Goal: Task Accomplishment & Management: Manage account settings

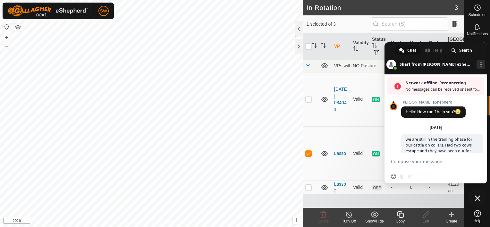
scroll to position [708, 0]
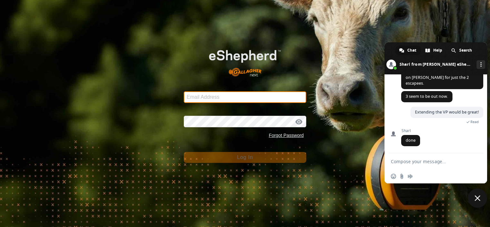
type input "[EMAIL_ADDRESS][DOMAIN_NAME]"
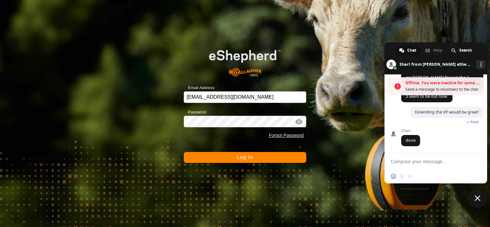
scroll to position [729, 0]
click at [477, 198] on span "Close chat" at bounding box center [478, 198] width 6 height 6
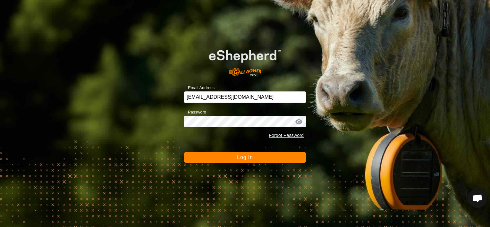
click at [245, 161] on button "Log In" at bounding box center [245, 157] width 122 height 11
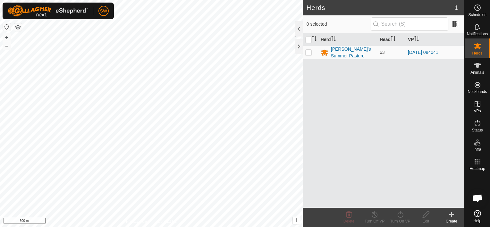
click at [231, 227] on html "SW Schedules Notifications Herds Animals Neckbands VPs Status Infra Heatmap Hel…" at bounding box center [245, 113] width 490 height 227
click at [207, 227] on html "SW Schedules Notifications Herds Animals Neckbands VPs Status Infra Heatmap Hel…" at bounding box center [245, 113] width 490 height 227
click at [187, 227] on html "SW Schedules Notifications Herds Animals Neckbands VPs Status Infra Heatmap Hel…" at bounding box center [245, 113] width 490 height 227
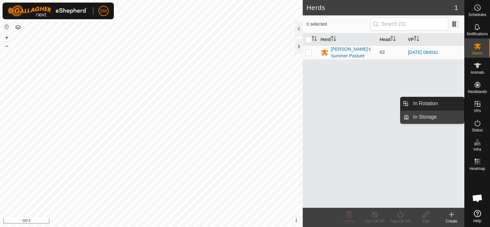
click at [457, 117] on link "In Storage" at bounding box center [436, 117] width 55 height 13
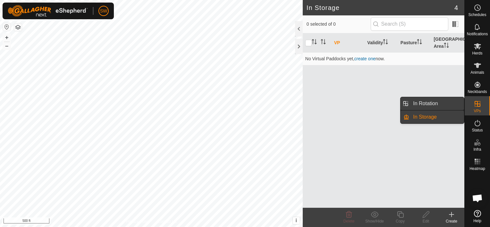
click at [454, 100] on link "In Rotation" at bounding box center [436, 103] width 55 height 13
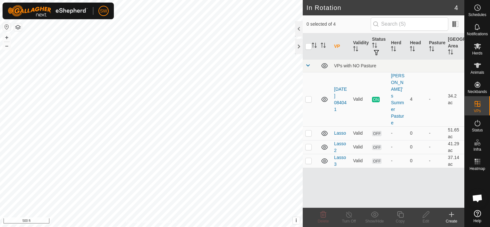
click at [456, 222] on div "Create" at bounding box center [452, 221] width 26 height 6
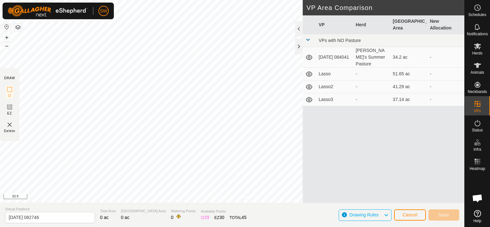
click at [0, 133] on html "SW Schedules Notifications Herds Animals Neckbands VPs Status Infra Heatmap Hel…" at bounding box center [245, 113] width 490 height 227
click at [371, 84] on div "Privacy Policy Contact Us 219 0223231715 [PERSON_NAME]'s Summer Pasture [DATE] …" at bounding box center [232, 113] width 464 height 227
click at [445, 212] on span "Save" at bounding box center [443, 214] width 11 height 5
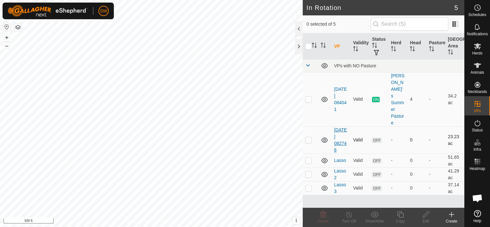
click at [337, 127] on link "[DATE] 082746" at bounding box center [340, 139] width 13 height 25
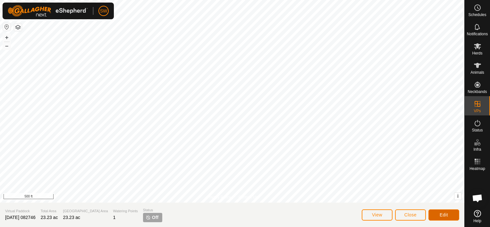
click at [437, 218] on button "Edit" at bounding box center [443, 214] width 31 height 11
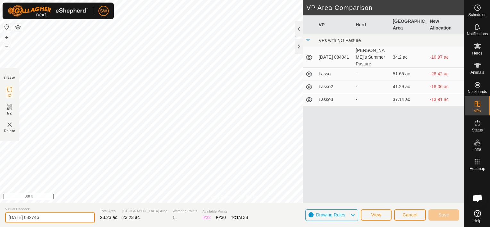
click at [48, 219] on input "[DATE] 082746" at bounding box center [50, 217] width 90 height 11
click at [46, 221] on input "[DATE] 082746" at bounding box center [50, 217] width 90 height 11
click at [53, 219] on input "[DATE] 082746" at bounding box center [50, 217] width 90 height 11
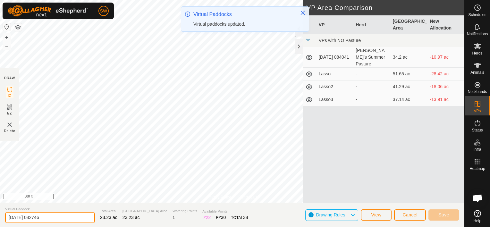
click at [71, 219] on input "[DATE] 082746" at bounding box center [50, 217] width 90 height 11
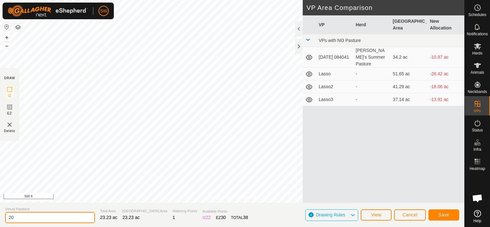
type input "2"
type input "p"
type input "Pivot South Half"
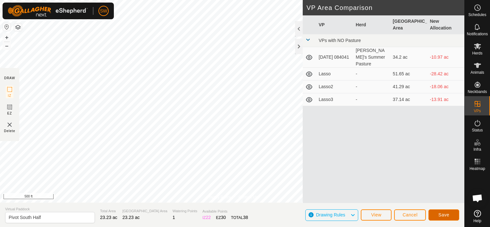
click at [435, 217] on button "Save" at bounding box center [443, 214] width 31 height 11
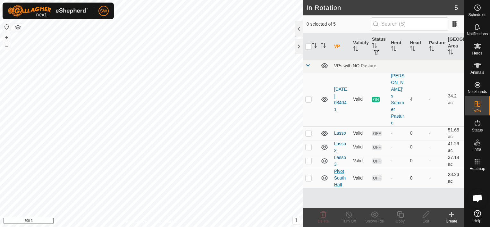
click at [342, 169] on link "Pivot South Half" at bounding box center [340, 178] width 12 height 19
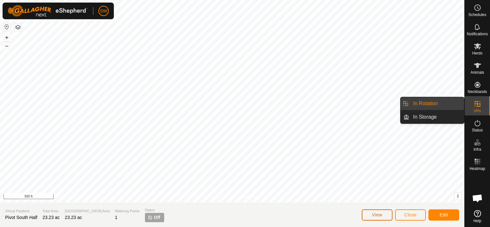
click at [377, 215] on span "View" at bounding box center [377, 214] width 10 height 5
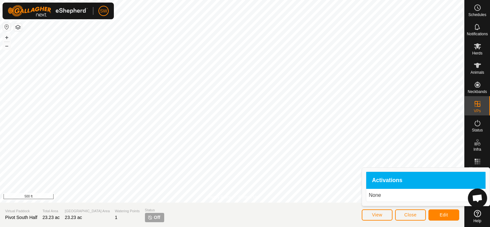
click at [394, 180] on span "Activations" at bounding box center [387, 181] width 30 height 6
click at [394, 198] on p "None" at bounding box center [426, 195] width 114 height 8
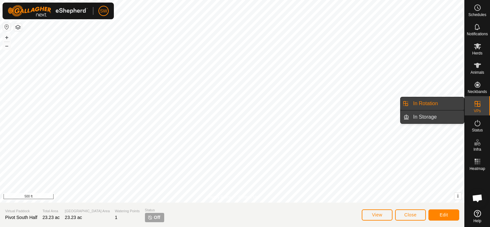
click at [431, 117] on link "In Storage" at bounding box center [436, 117] width 55 height 13
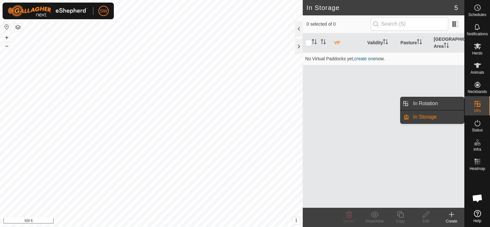
click at [435, 106] on link "In Rotation" at bounding box center [436, 103] width 55 height 13
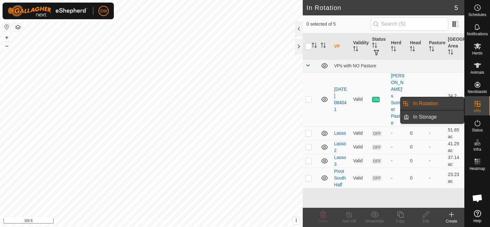
click at [441, 117] on link "In Storage" at bounding box center [436, 117] width 55 height 13
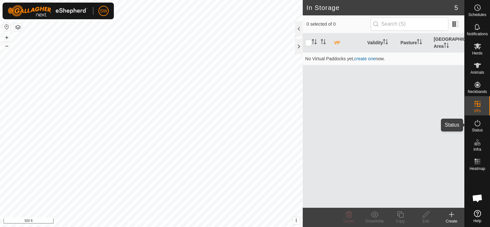
click at [477, 123] on icon at bounding box center [478, 123] width 8 height 8
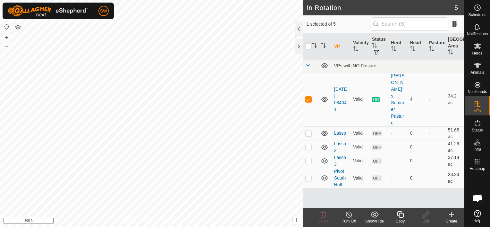
click at [308, 175] on p-checkbox at bounding box center [308, 177] width 6 height 5
checkbox input "true"
click at [307, 97] on p-checkbox at bounding box center [308, 99] width 6 height 5
checkbox input "true"
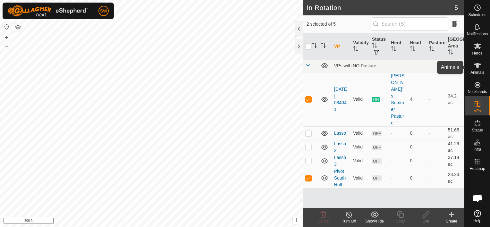
click at [478, 71] on span "Animals" at bounding box center [477, 73] width 14 height 4
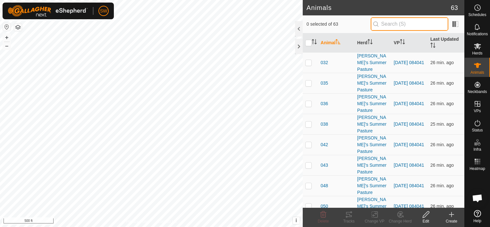
click at [408, 28] on input "text" at bounding box center [410, 23] width 78 height 13
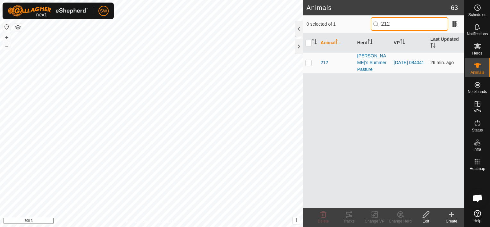
type input "212"
click at [307, 60] on p-checkbox at bounding box center [308, 62] width 6 height 5
checkbox input "true"
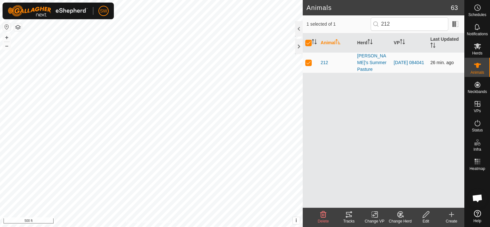
click at [307, 60] on p-checkbox at bounding box center [308, 62] width 6 height 5
checkbox input "false"
click at [307, 60] on p-checkbox at bounding box center [308, 62] width 6 height 5
checkbox input "true"
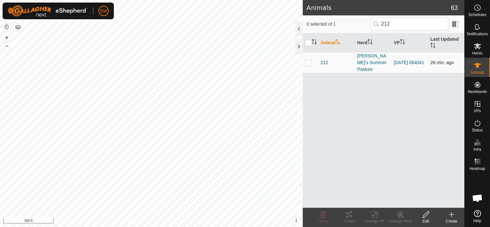
checkbox input "true"
click at [345, 218] on tracks-svg-icon at bounding box center [349, 215] width 26 height 8
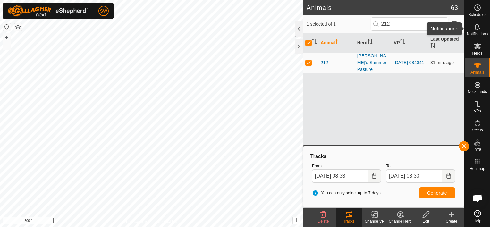
click at [480, 34] on span "Notifications" at bounding box center [477, 34] width 21 height 4
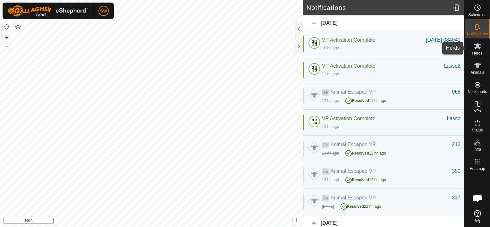
click at [483, 48] on div "Herds" at bounding box center [477, 47] width 25 height 19
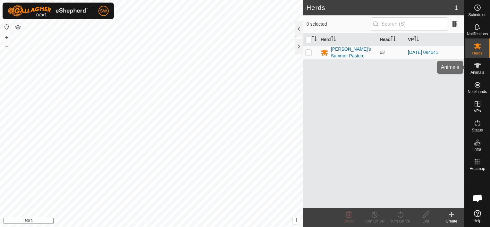
click at [481, 67] on icon at bounding box center [478, 66] width 8 height 8
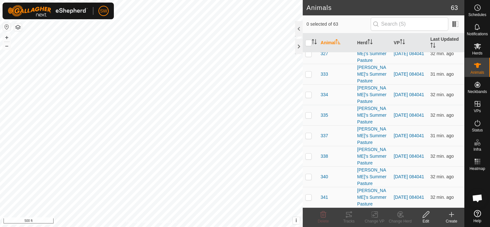
scroll to position [866, 0]
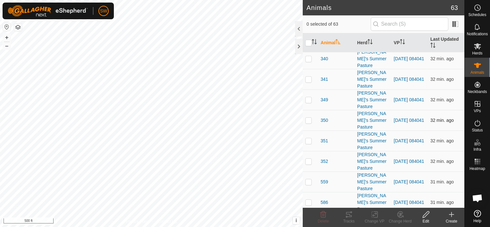
click at [307, 120] on td at bounding box center [310, 120] width 15 height 21
checkbox input "true"
click at [349, 216] on icon at bounding box center [349, 215] width 8 height 8
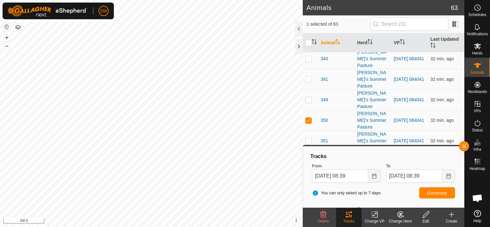
click at [163, 227] on html "SW Schedules Notifications Herds Animals Neckbands VPs Status Infra Heatmap Hel…" at bounding box center [245, 113] width 490 height 227
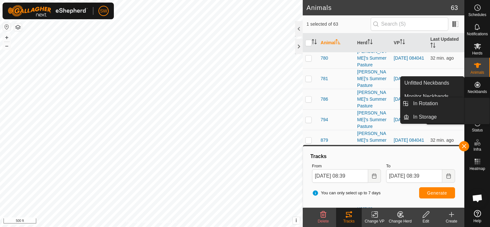
click at [475, 104] on icon at bounding box center [478, 104] width 8 height 8
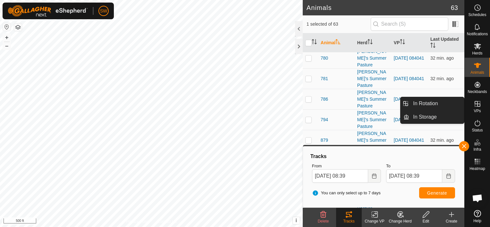
click at [451, 105] on link "In Rotation" at bounding box center [436, 103] width 55 height 13
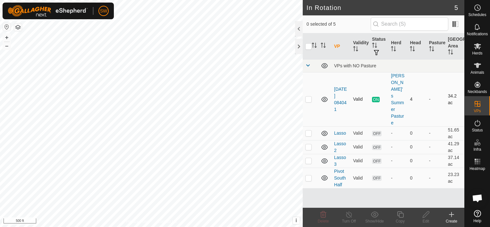
click at [310, 94] on td at bounding box center [310, 99] width 15 height 54
checkbox input "true"
click at [480, 13] on span "Schedules" at bounding box center [477, 15] width 18 height 4
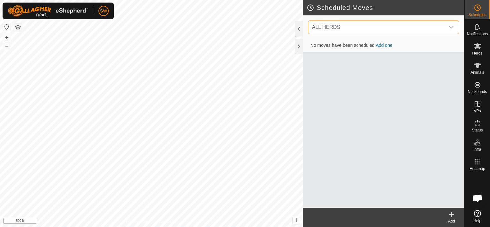
click at [431, 31] on span "ALL HERDS" at bounding box center [376, 27] width 135 height 13
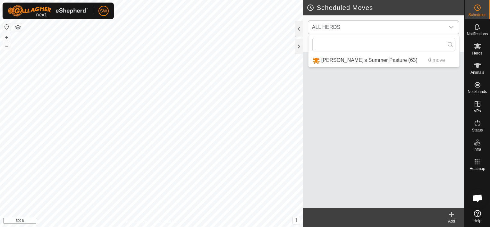
click at [420, 62] on li "[PERSON_NAME]'s Summer Pasture (63) 0 move" at bounding box center [383, 60] width 151 height 13
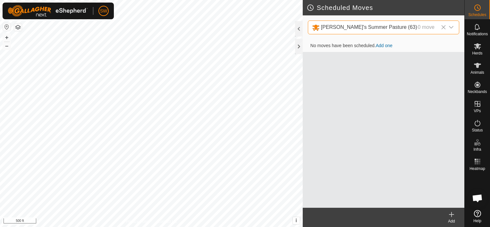
click at [384, 46] on link "Add one" at bounding box center [384, 45] width 17 height 5
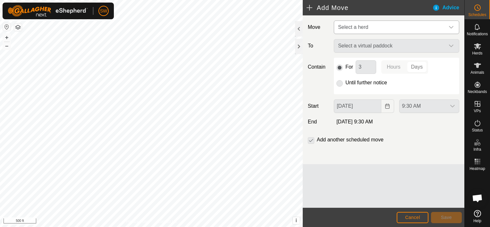
click at [354, 28] on span "Select a herd" at bounding box center [353, 26] width 30 height 5
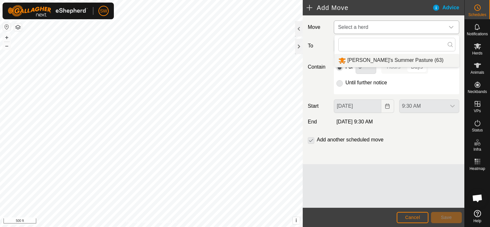
click at [365, 59] on li "[PERSON_NAME]'s Summer Pasture (63)" at bounding box center [396, 60] width 125 height 13
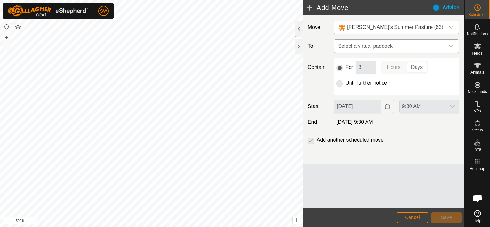
click at [371, 47] on span "Select a virtual paddock" at bounding box center [389, 46] width 109 height 13
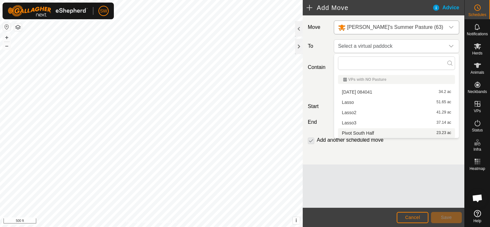
click at [376, 133] on li "Pivot South Half 23.23 ac" at bounding box center [396, 133] width 117 height 10
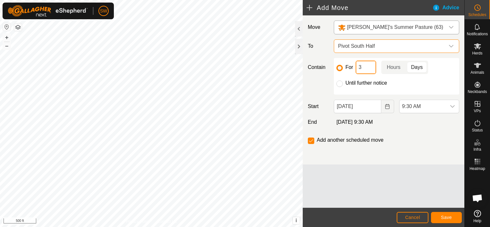
click at [368, 67] on input "3" at bounding box center [366, 67] width 21 height 13
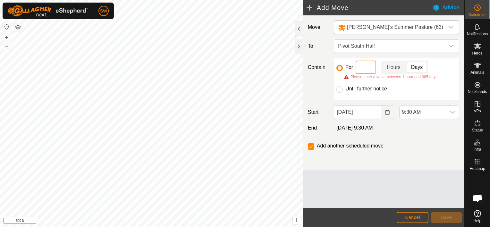
type input "7"
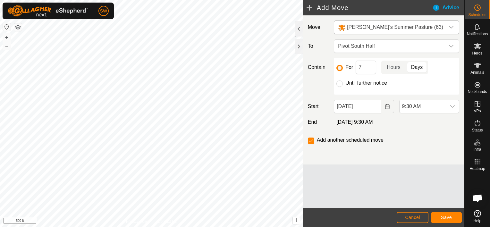
click at [419, 69] on p-togglebutton "Days" at bounding box center [417, 67] width 22 height 13
click at [344, 85] on div "Until further notice" at bounding box center [396, 83] width 120 height 8
click at [340, 86] on input "Until further notice" at bounding box center [339, 83] width 6 height 6
radio input "true"
checkbox input "false"
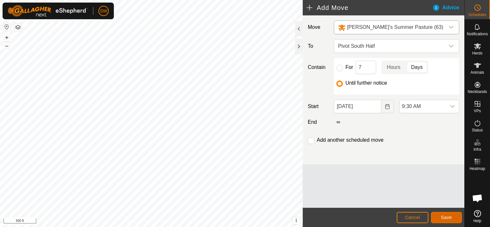
click at [440, 217] on button "Save" at bounding box center [446, 217] width 31 height 11
